Goal: Find specific page/section

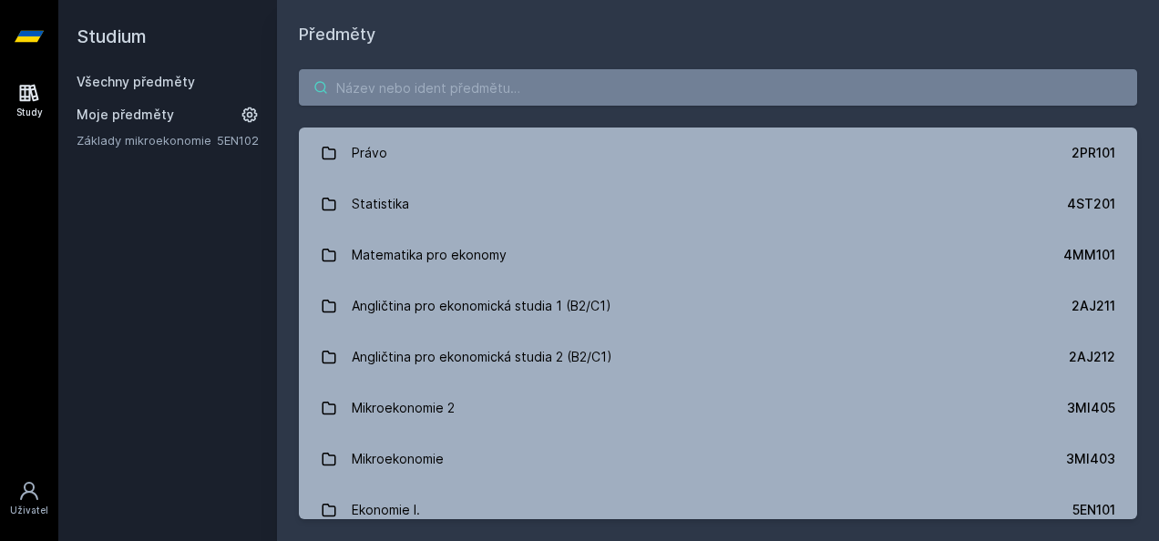
click at [443, 86] on input "search" at bounding box center [718, 87] width 839 height 36
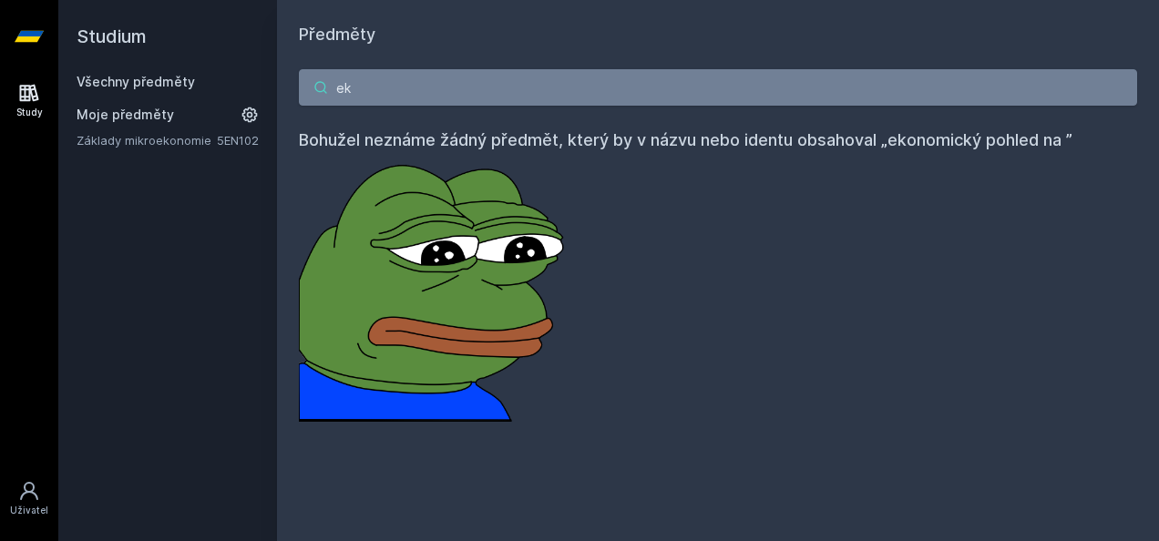
type input "e"
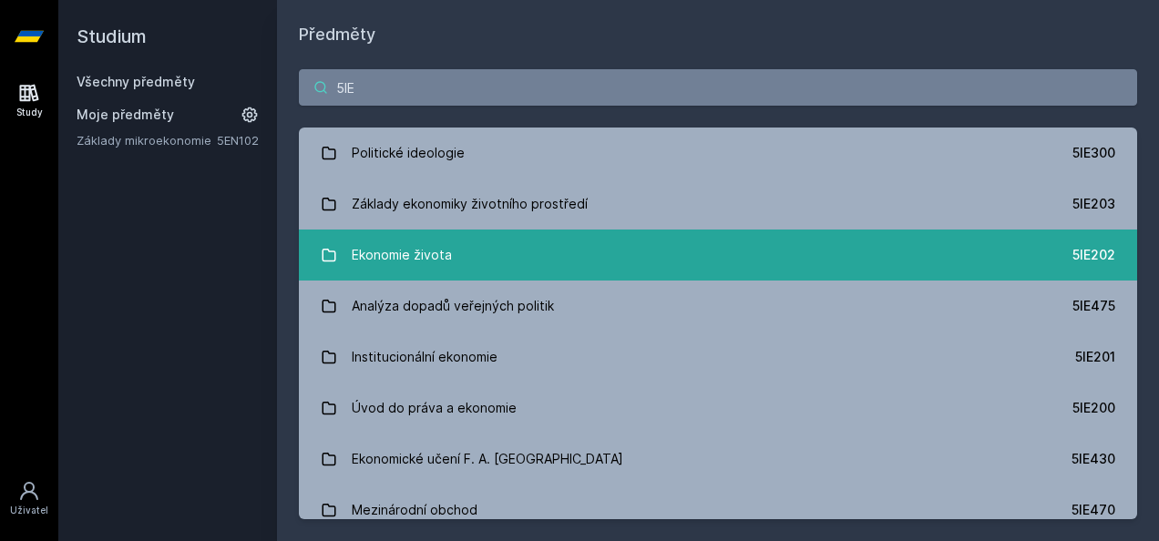
type input "5IE"
click at [473, 252] on link "Ekonomie života 5IE202" at bounding box center [718, 255] width 839 height 51
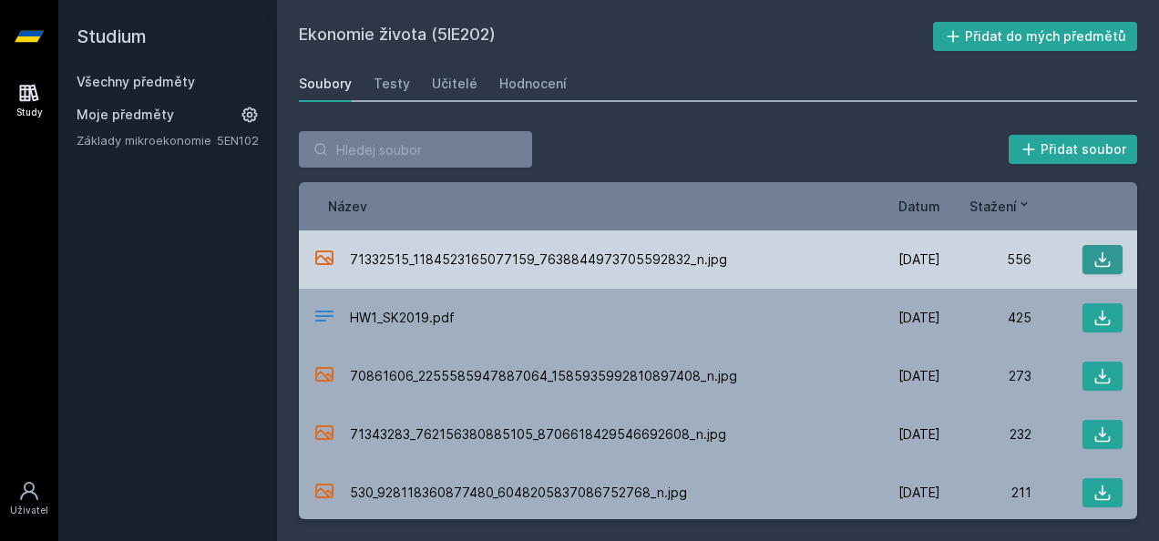
click at [1094, 253] on icon at bounding box center [1103, 260] width 18 height 18
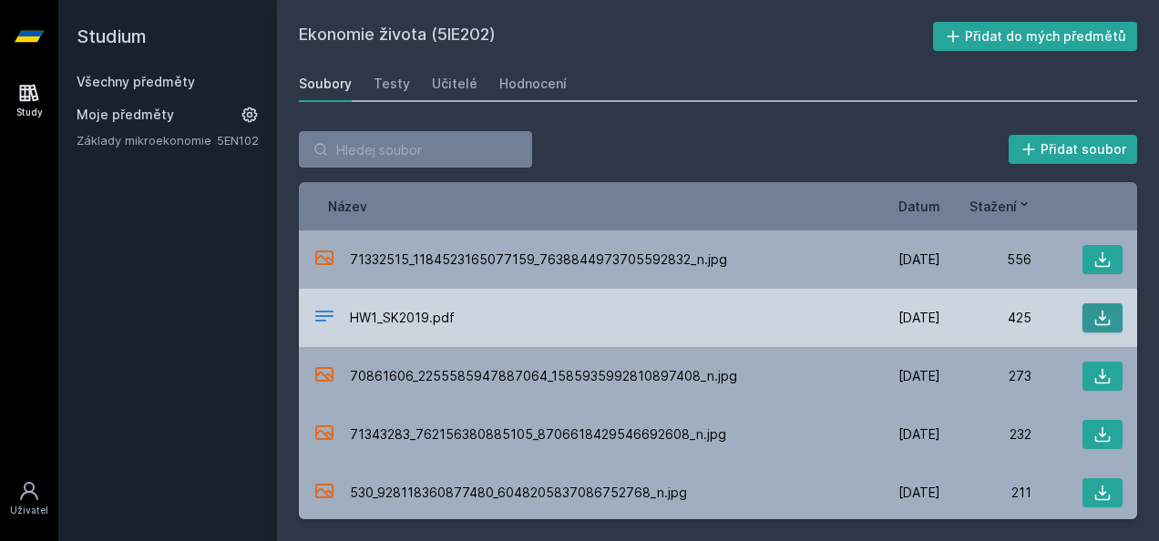
click at [1083, 315] on button at bounding box center [1103, 318] width 40 height 29
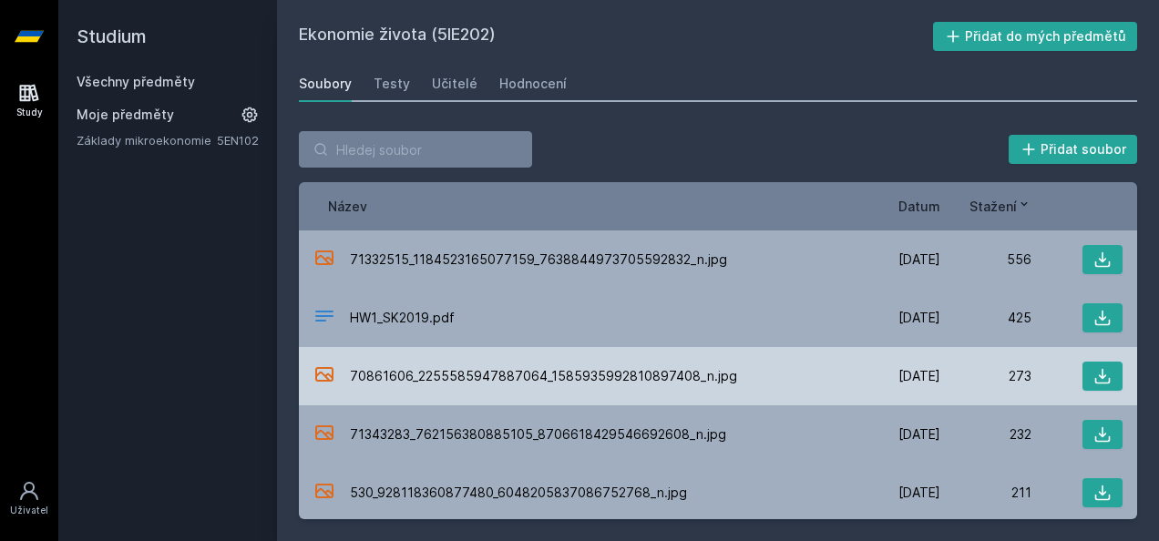
scroll to position [118, 0]
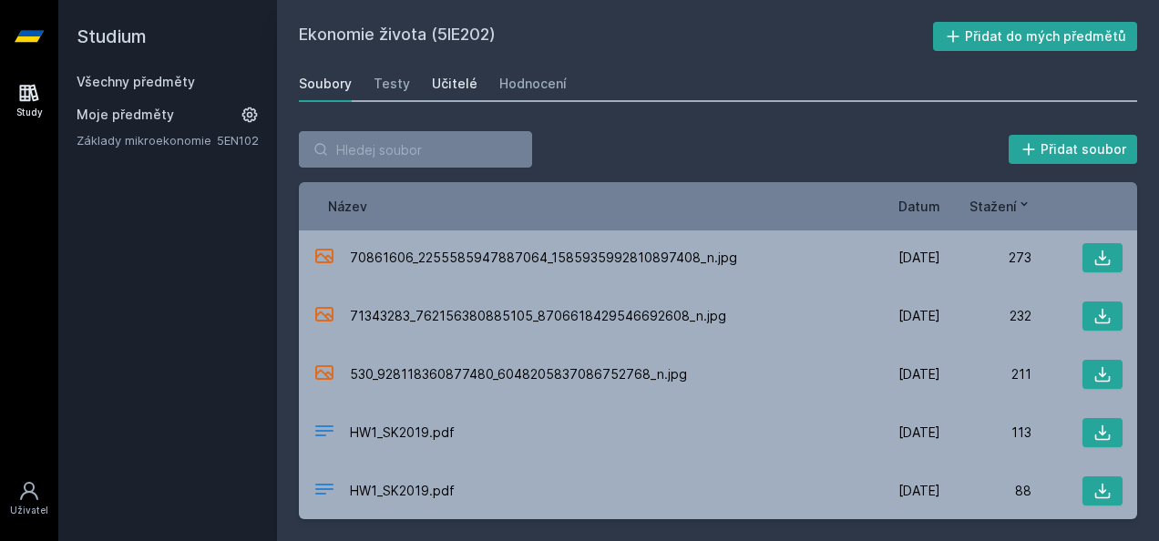
click at [447, 77] on div "Učitelé" at bounding box center [455, 84] width 46 height 18
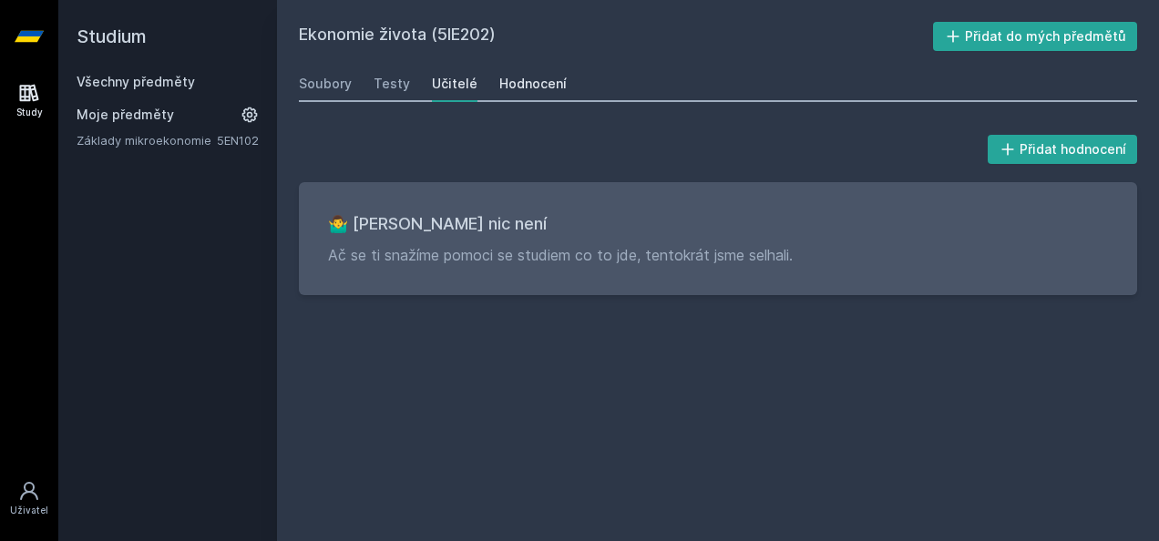
click at [510, 69] on link "Hodnocení" at bounding box center [533, 84] width 67 height 36
